Goal: Find specific page/section: Find specific page/section

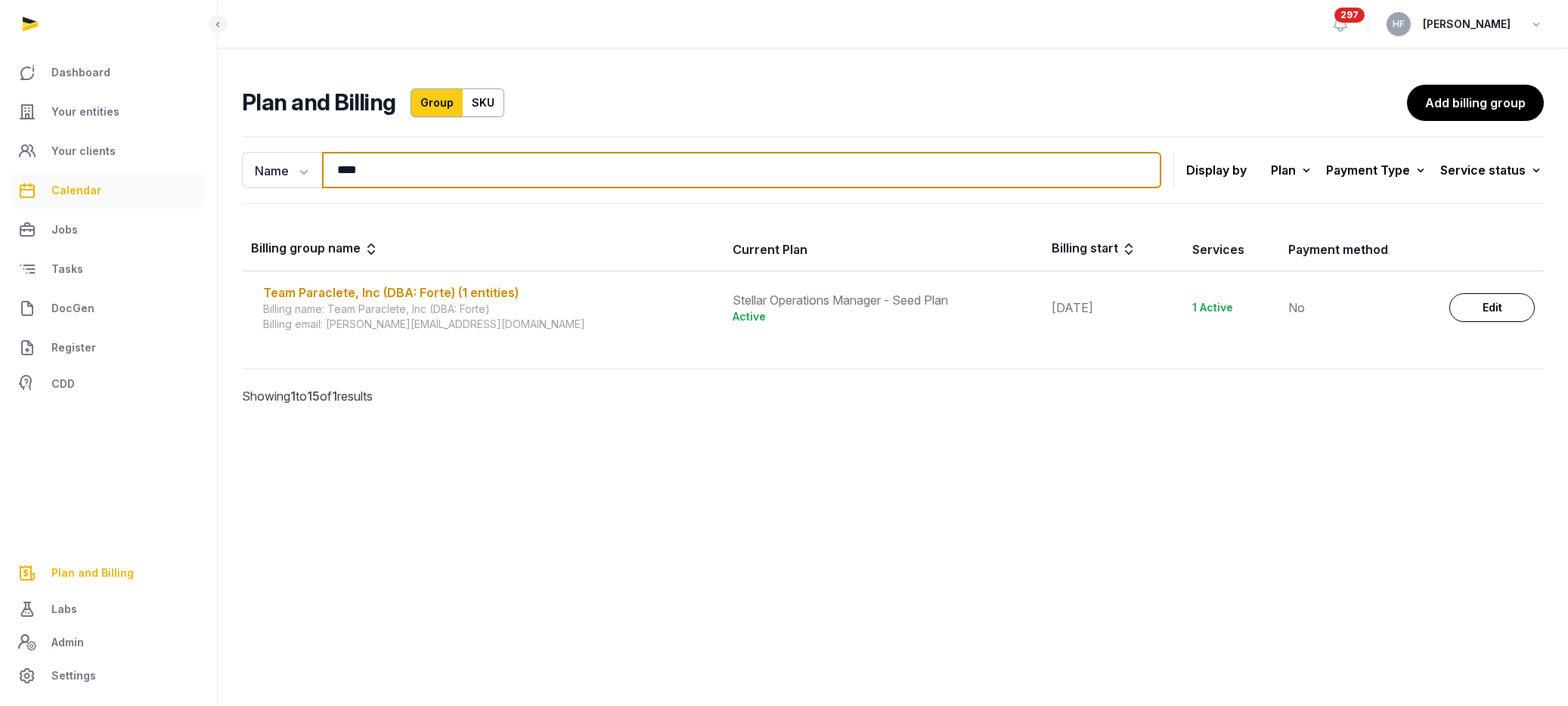
drag, startPoint x: 378, startPoint y: 176, endPoint x: 190, endPoint y: 172, distance: 188.0
click at [190, 172] on div "Dashboard Your entities Your clients Calendar Jobs Tasks DocGen Register CDD Pl…" at bounding box center [784, 353] width 1568 height 706
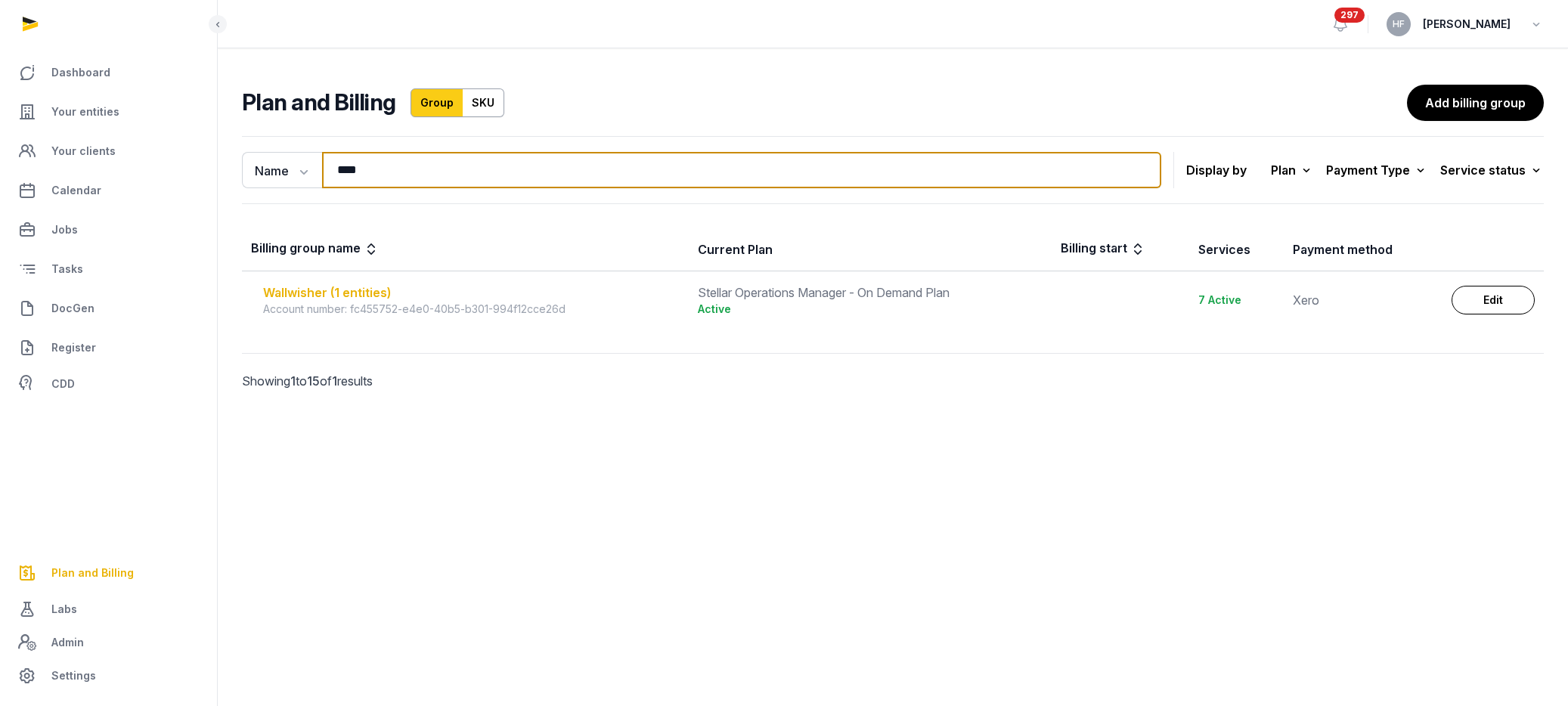
type input "****"
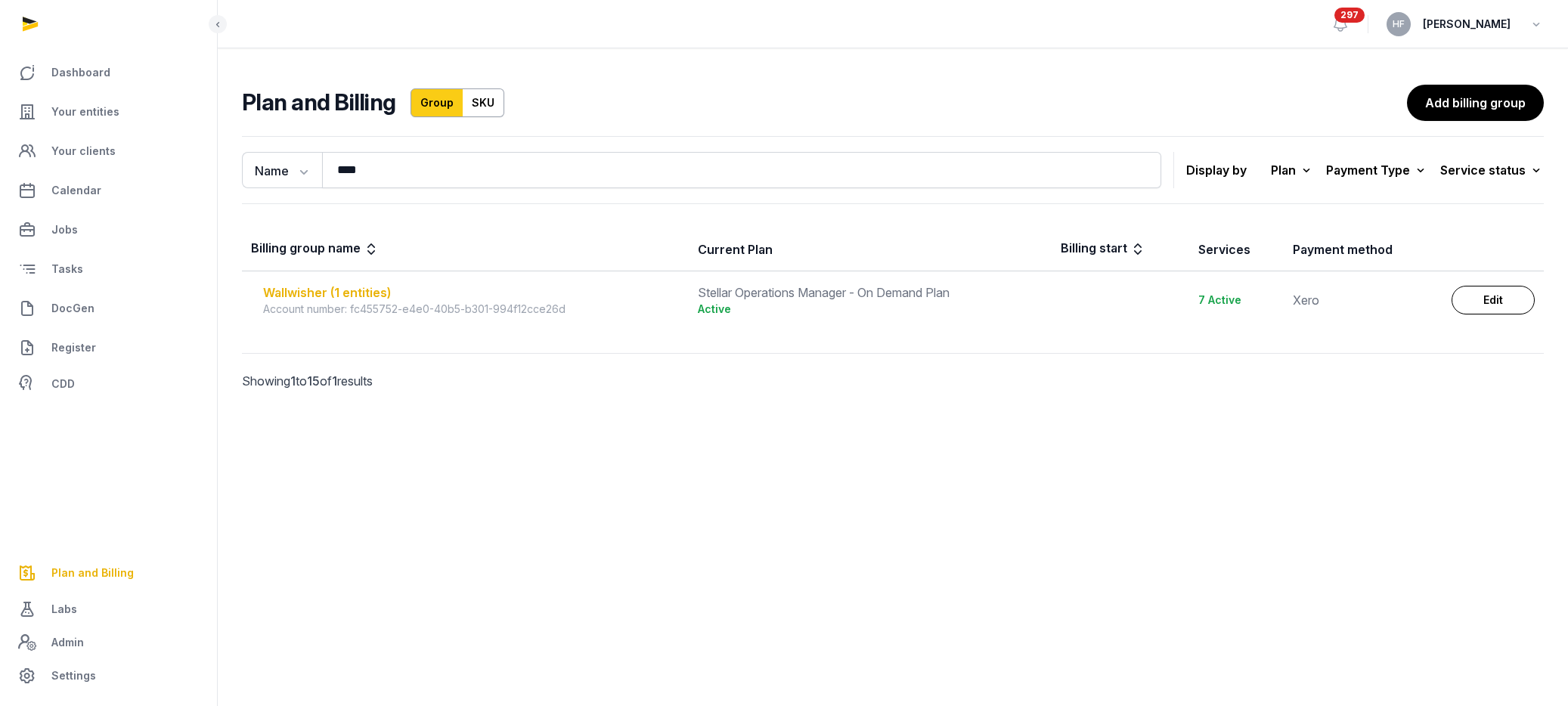
click at [327, 293] on div "Wallwisher (1 entities)" at bounding box center [472, 292] width 417 height 18
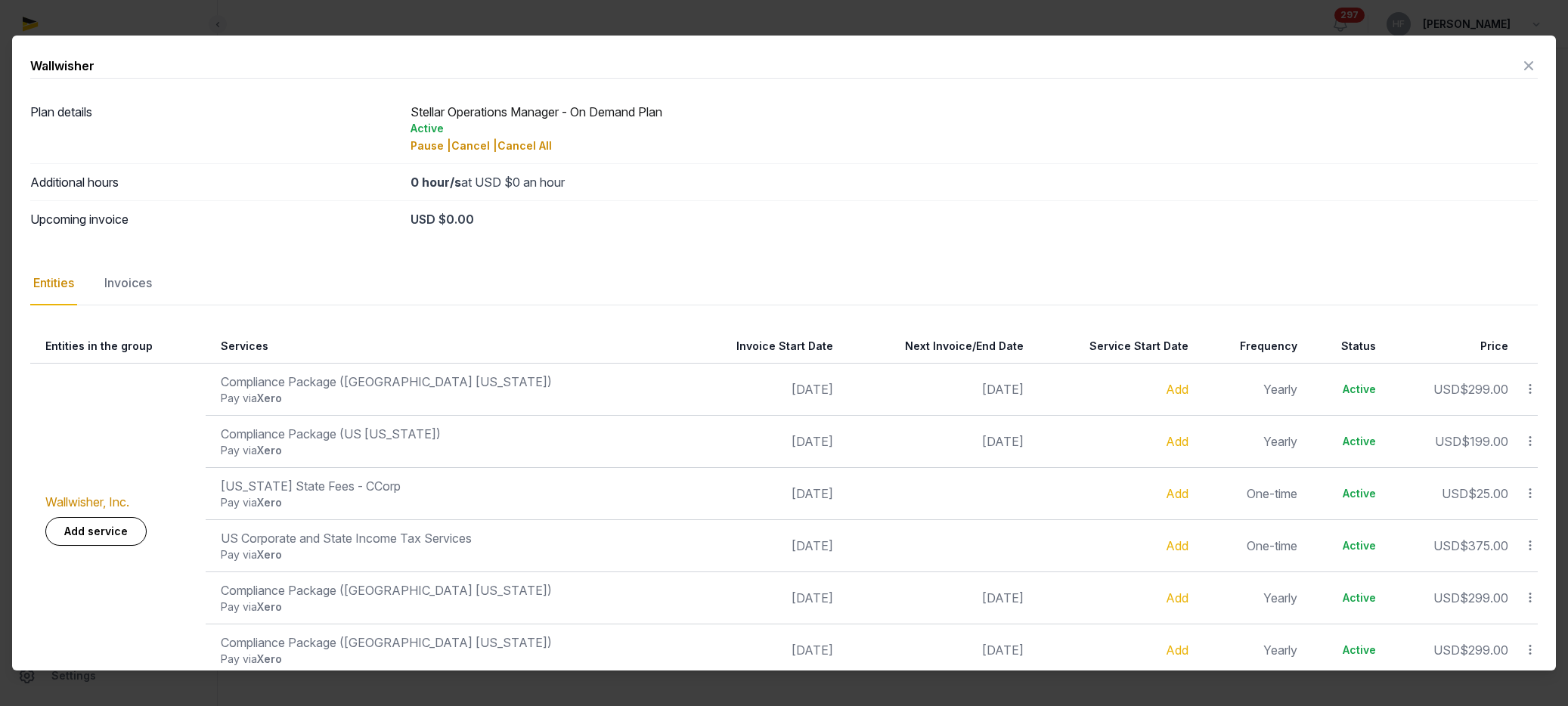
scroll to position [23, 0]
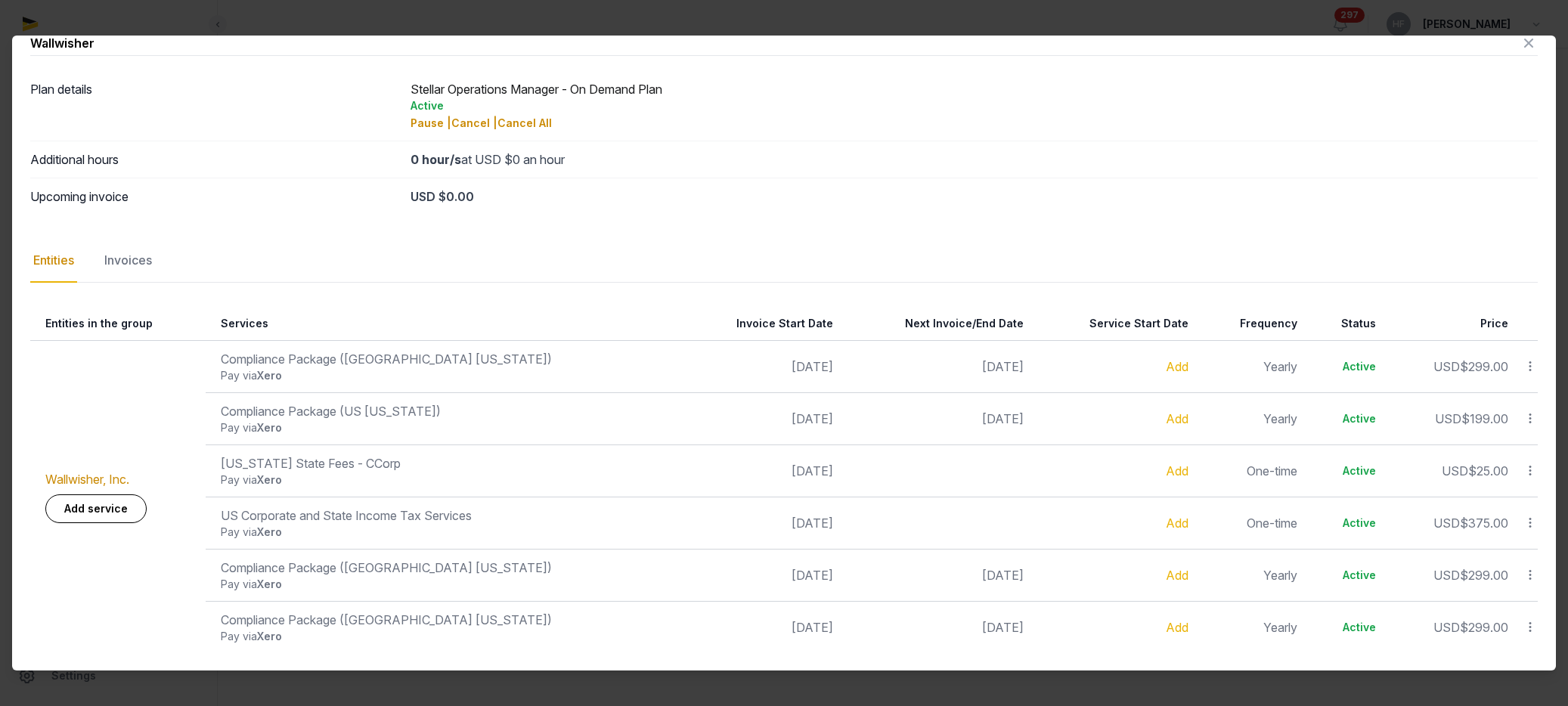
click at [136, 264] on div "Invoices" at bounding box center [127, 260] width 53 height 44
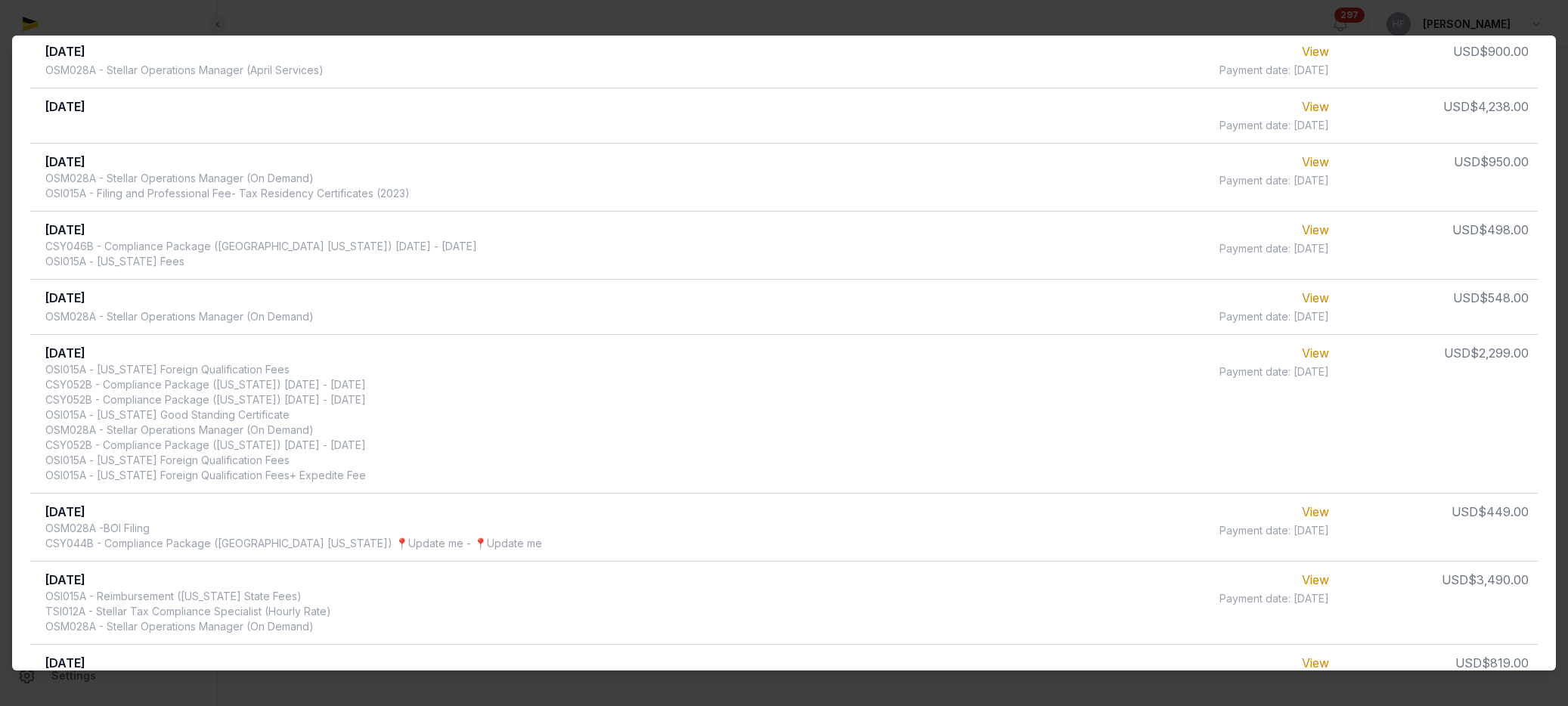
scroll to position [650, 0]
click at [1318, 351] on link "View" at bounding box center [1314, 350] width 27 height 15
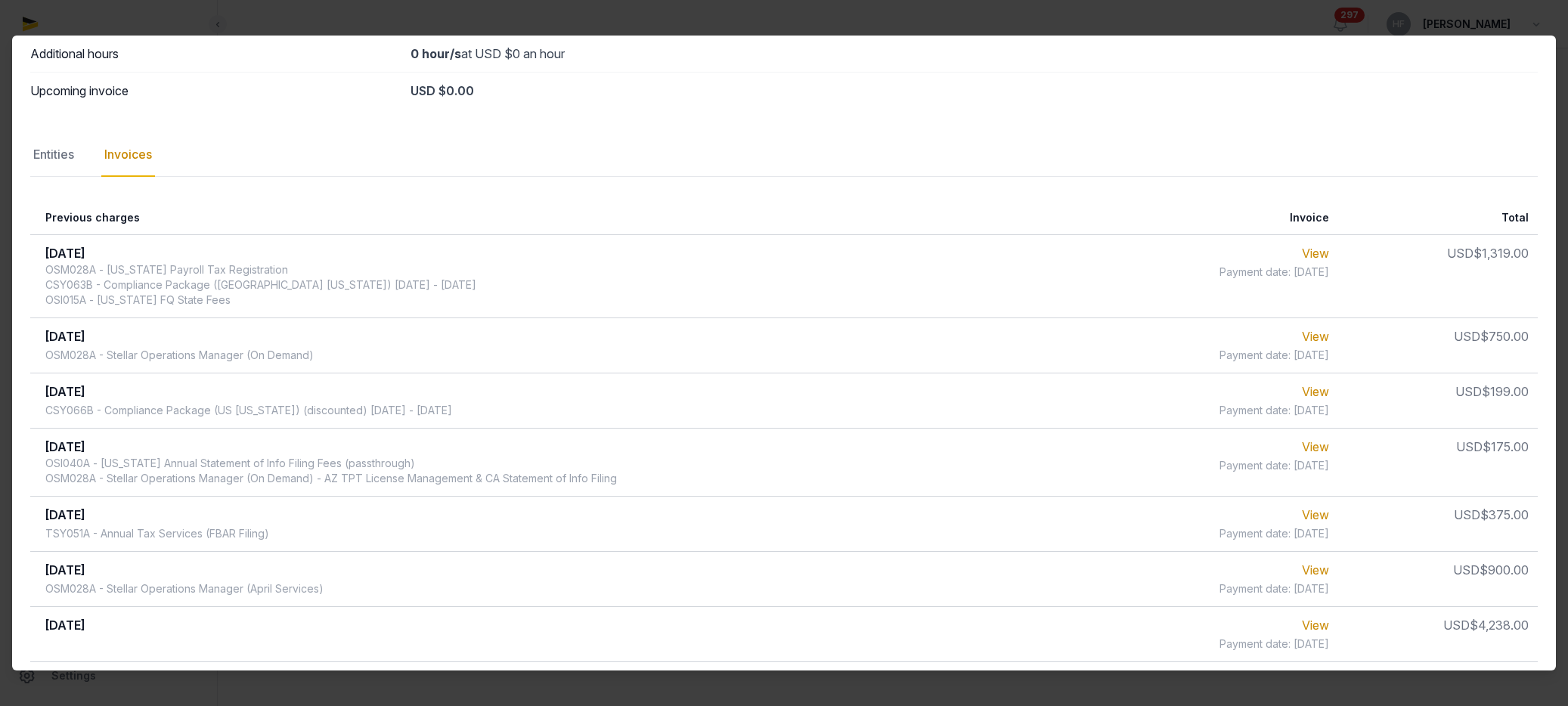
scroll to position [0, 0]
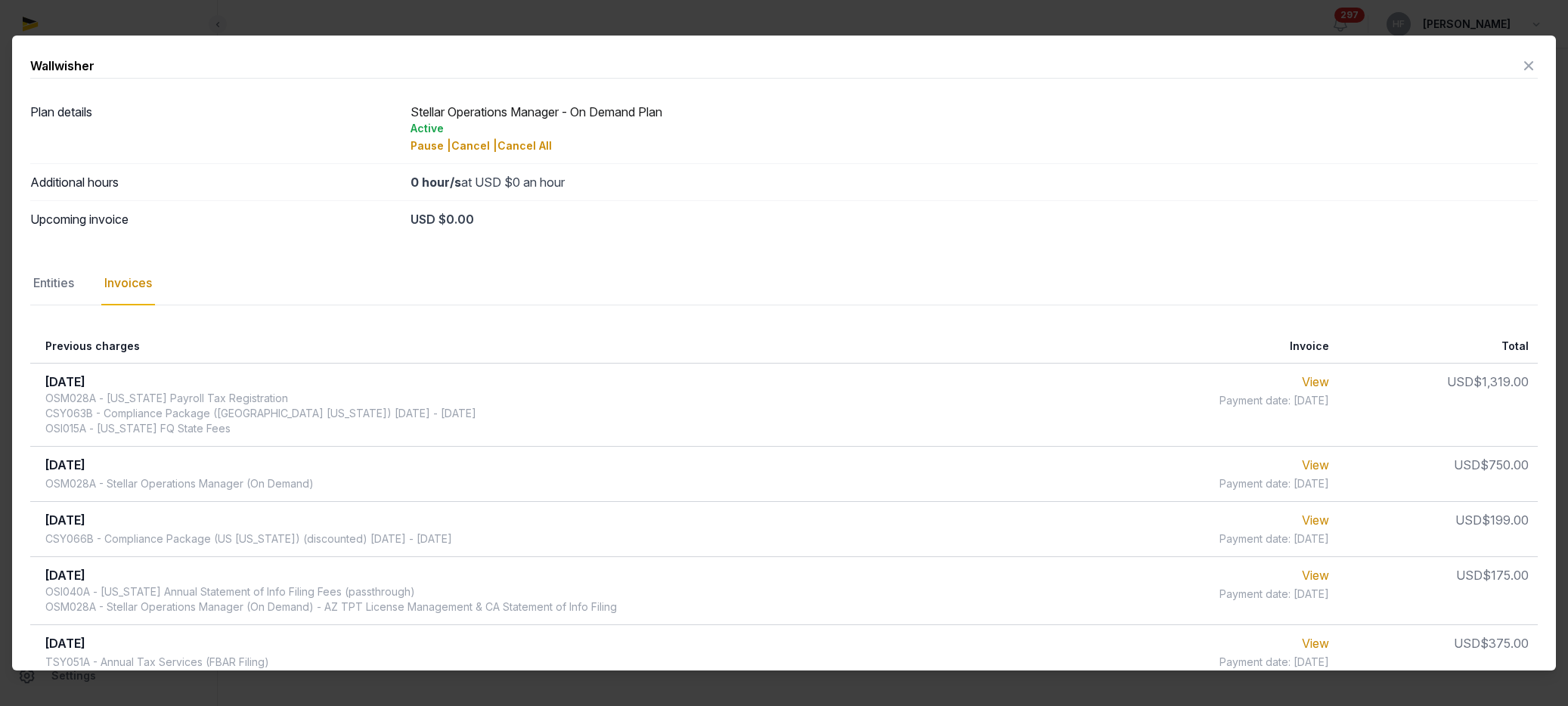
click at [1528, 66] on icon at bounding box center [1529, 65] width 18 height 24
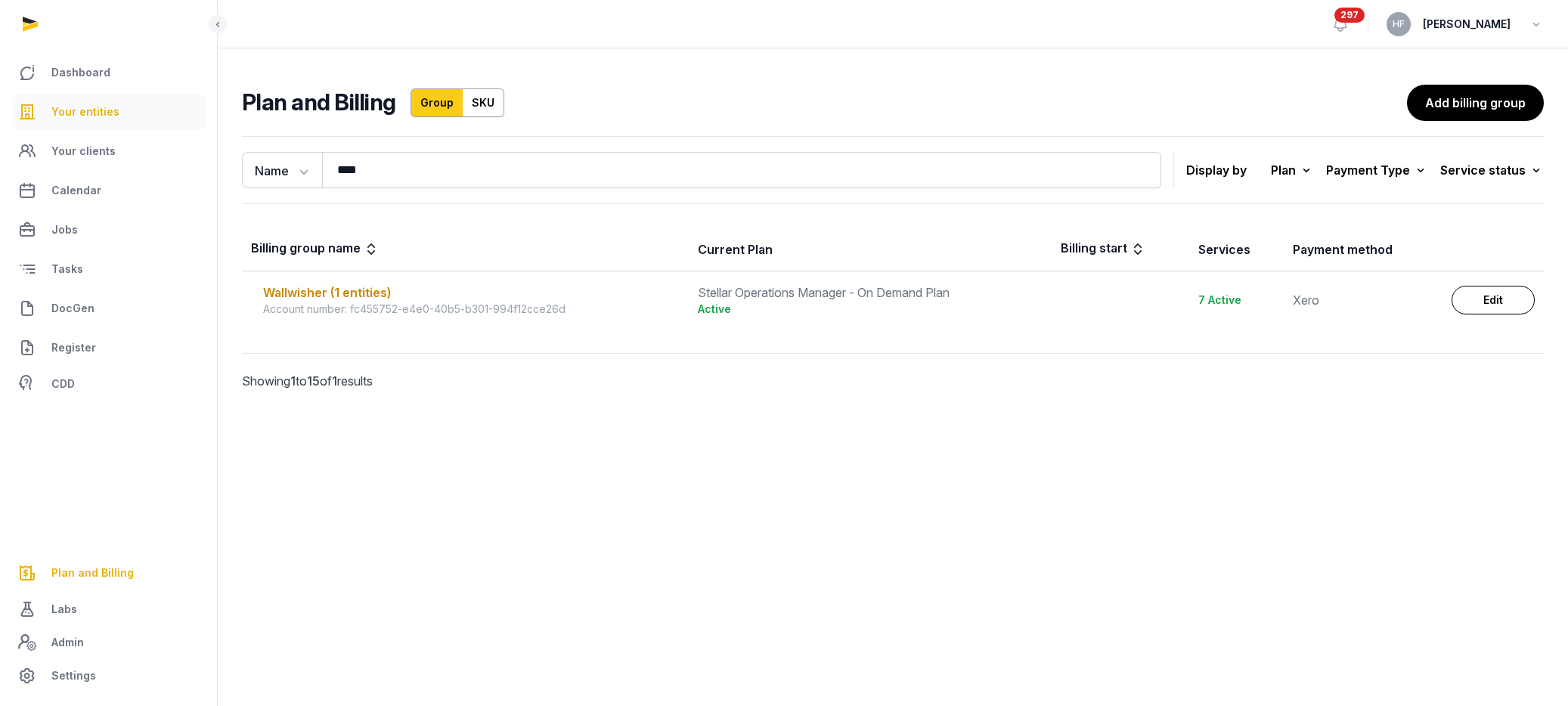
click at [117, 120] on link "Your entities" at bounding box center [108, 112] width 193 height 36
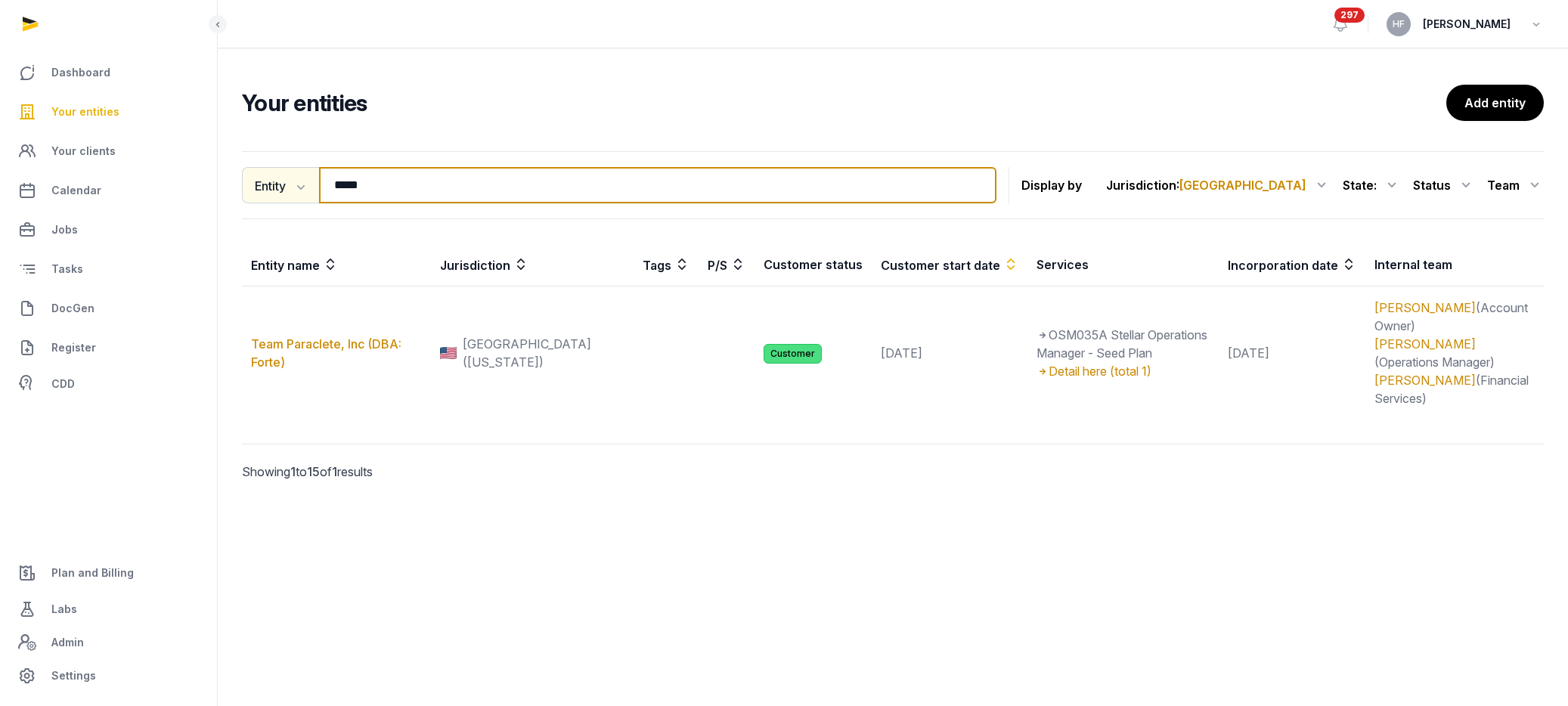
drag, startPoint x: 382, startPoint y: 189, endPoint x: 244, endPoint y: 189, distance: 138.0
click at [264, 189] on div "Entity Entity People Tags Services ***** Search" at bounding box center [619, 186] width 754 height 36
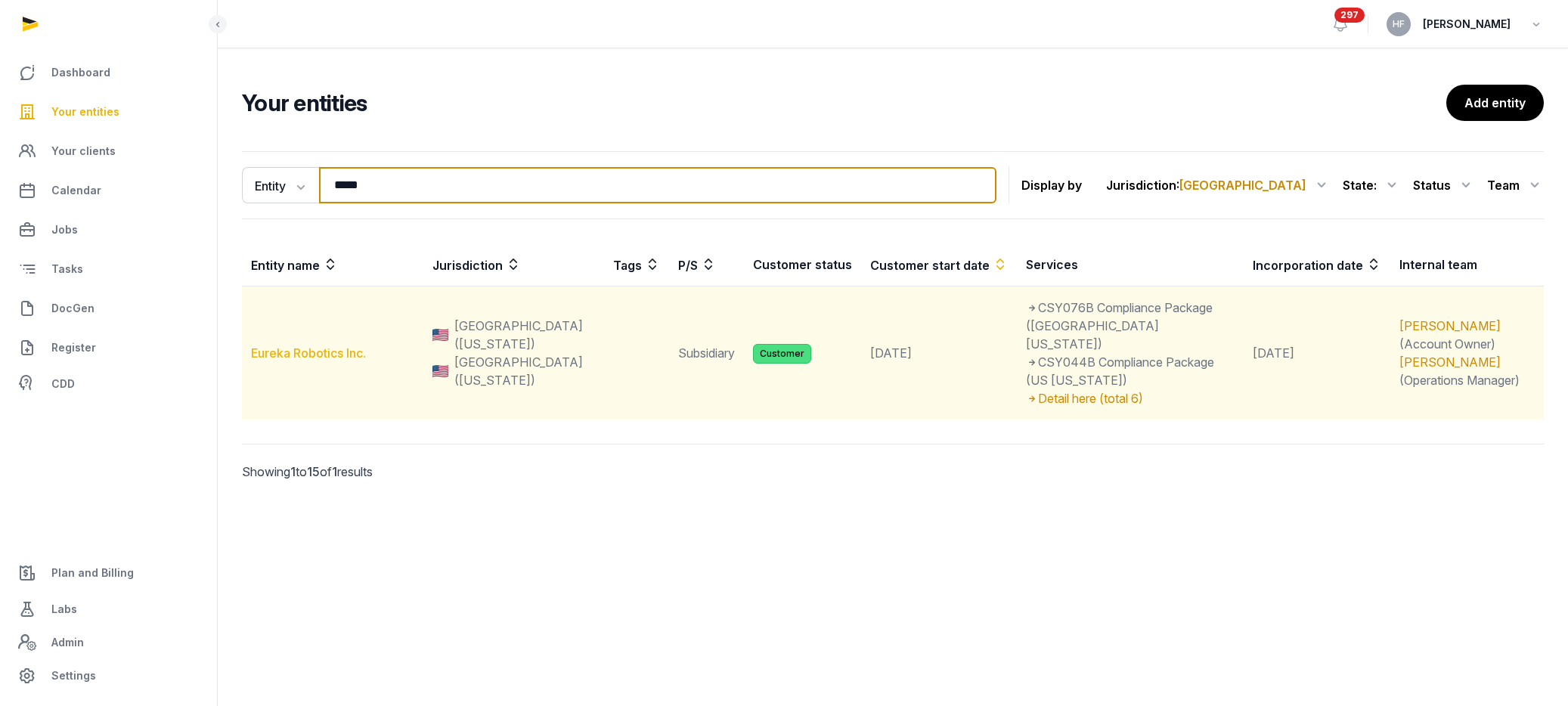
type input "*****"
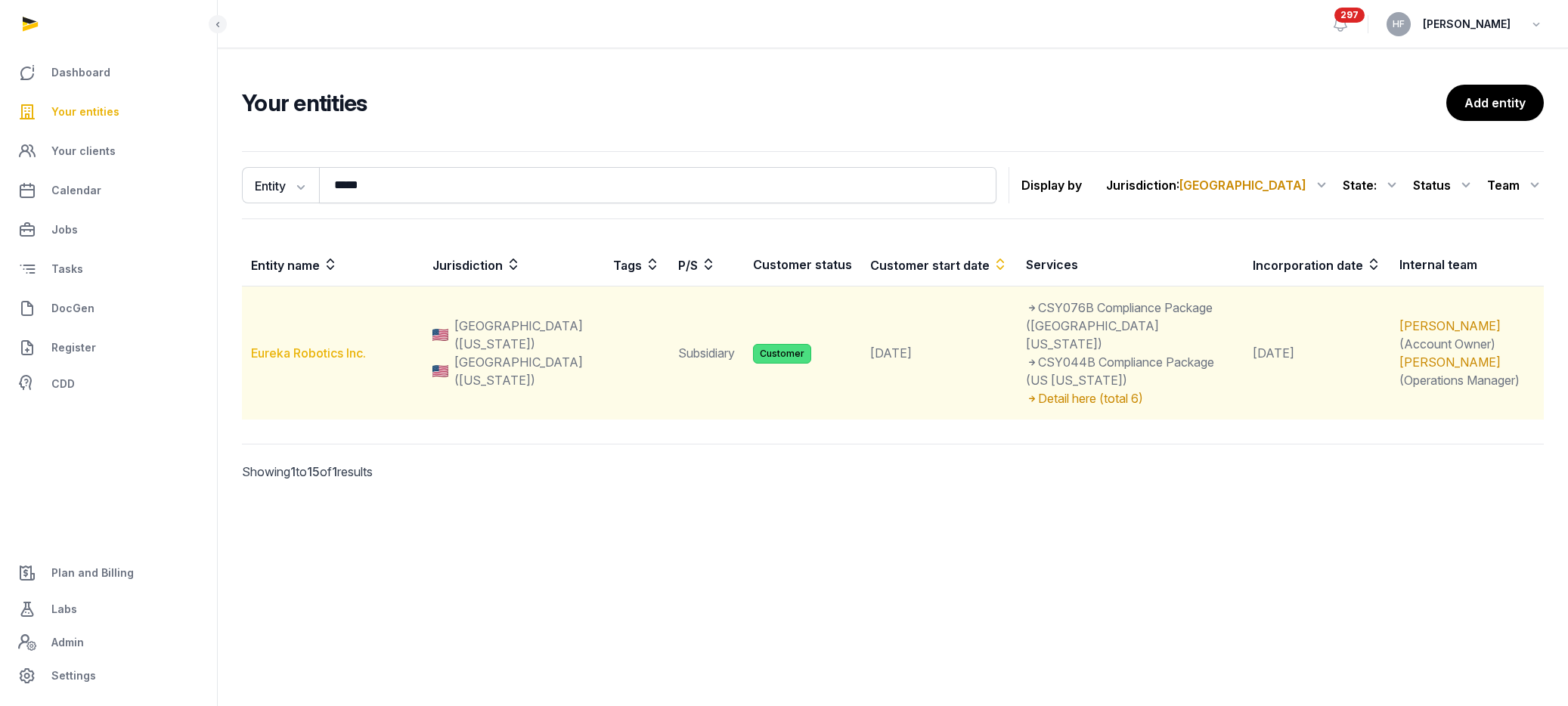
click at [337, 346] on link "Eureka Robotics Inc." at bounding box center [309, 353] width 115 height 15
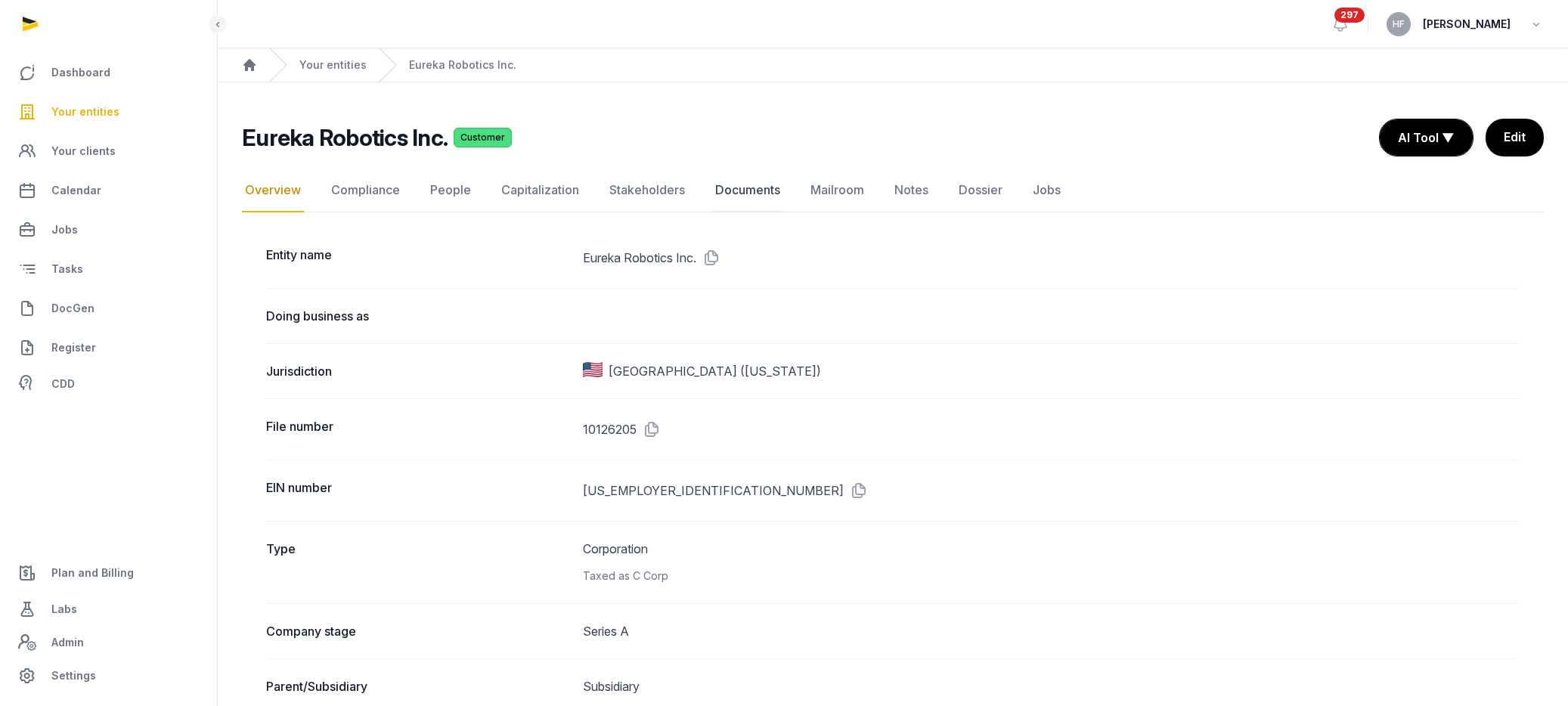
click at [736, 187] on link "Documents" at bounding box center [747, 190] width 71 height 44
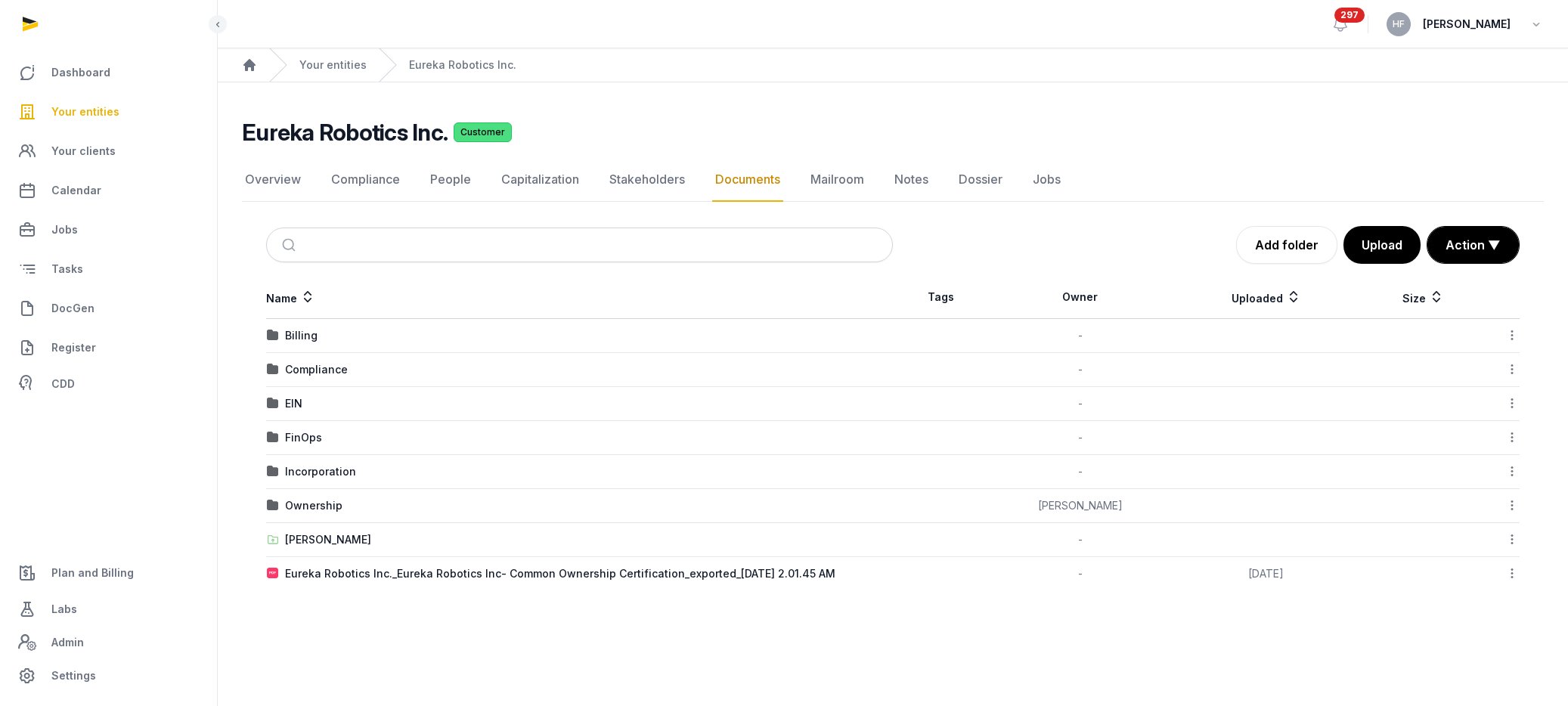
click at [293, 401] on div "EIN" at bounding box center [293, 404] width 17 height 15
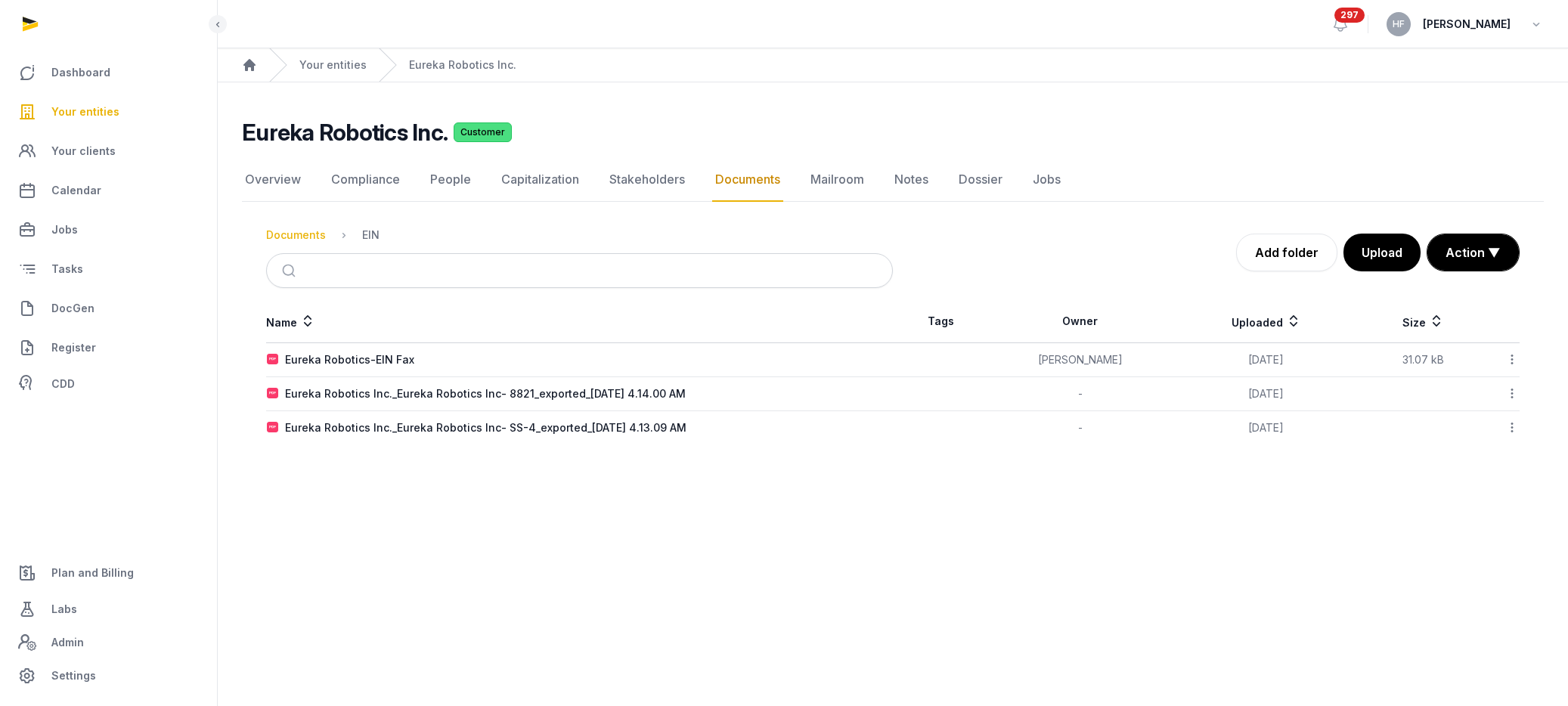
click at [316, 235] on div "Documents" at bounding box center [295, 235] width 60 height 15
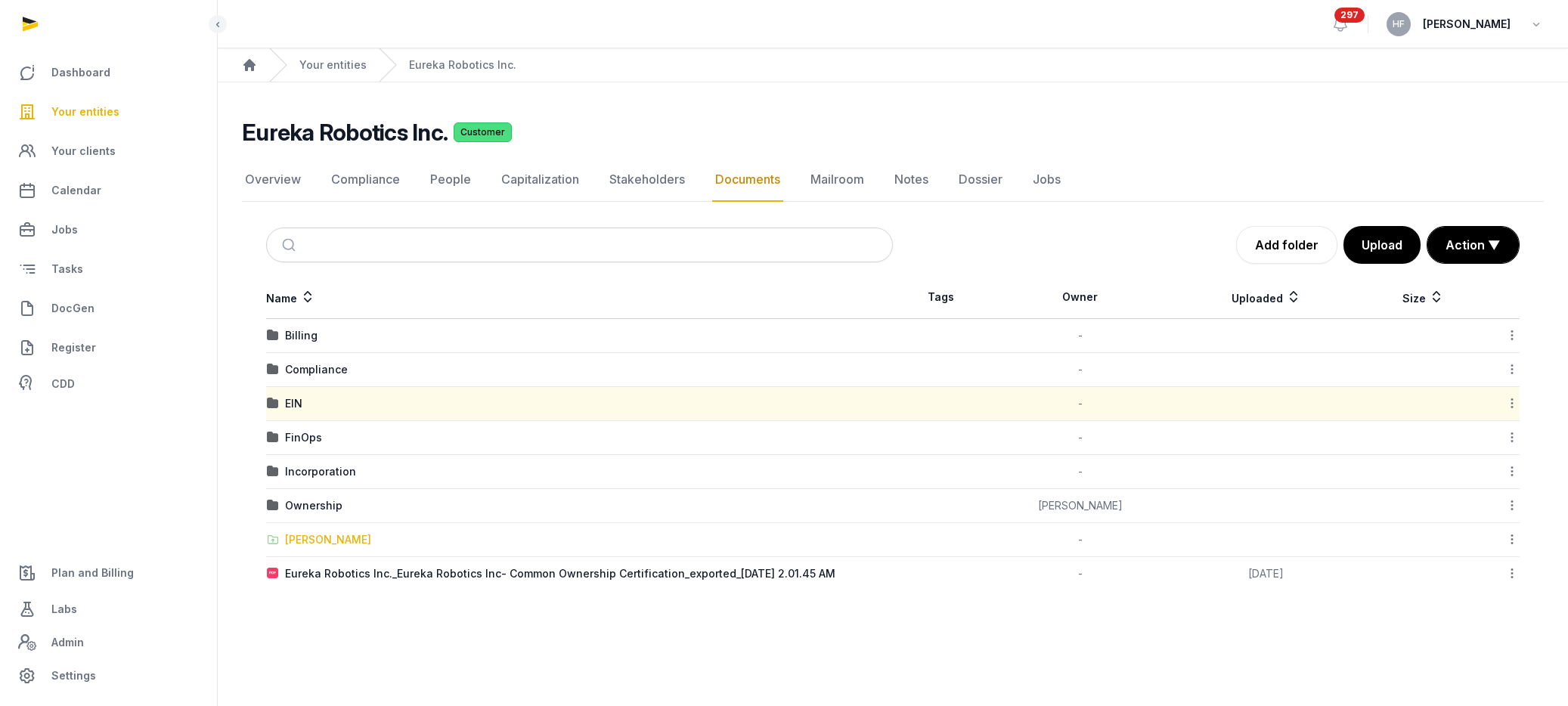
click at [332, 540] on div "[PERSON_NAME]" at bounding box center [327, 540] width 86 height 15
